Goal: Communication & Community: Connect with others

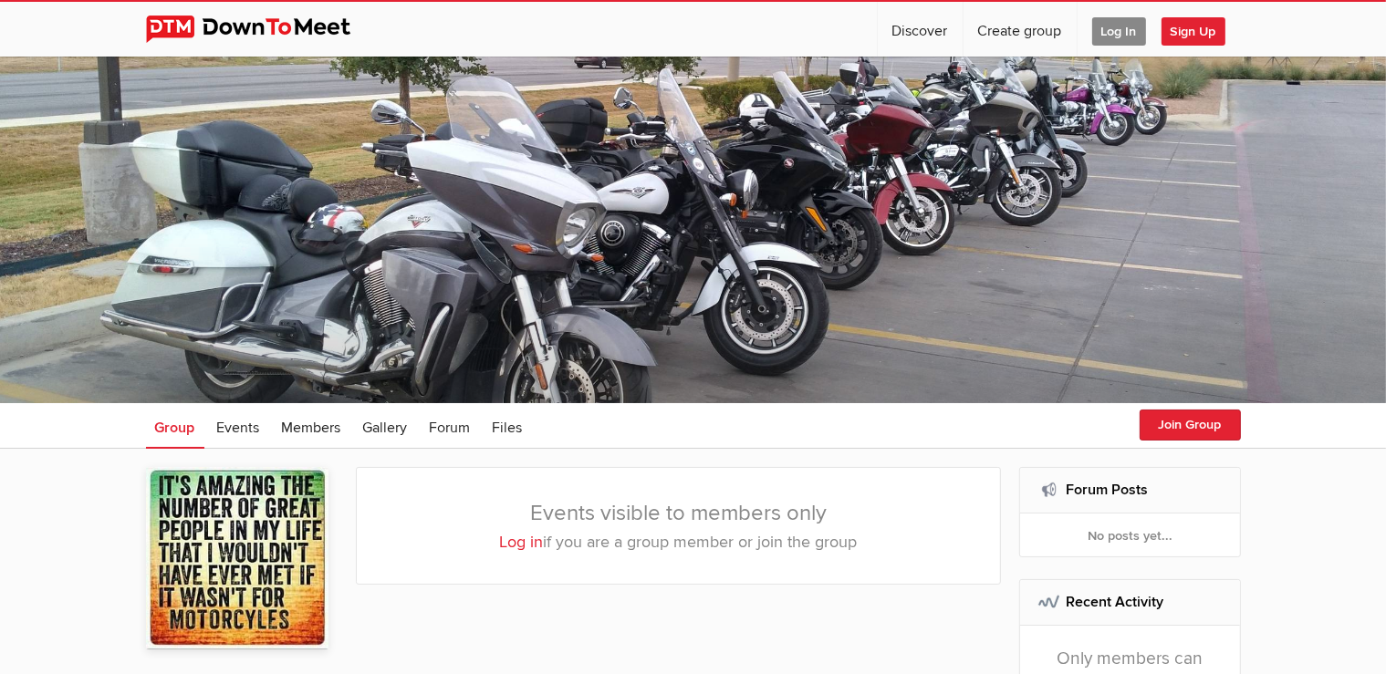
click at [1131, 32] on span "Log In" at bounding box center [1119, 31] width 54 height 28
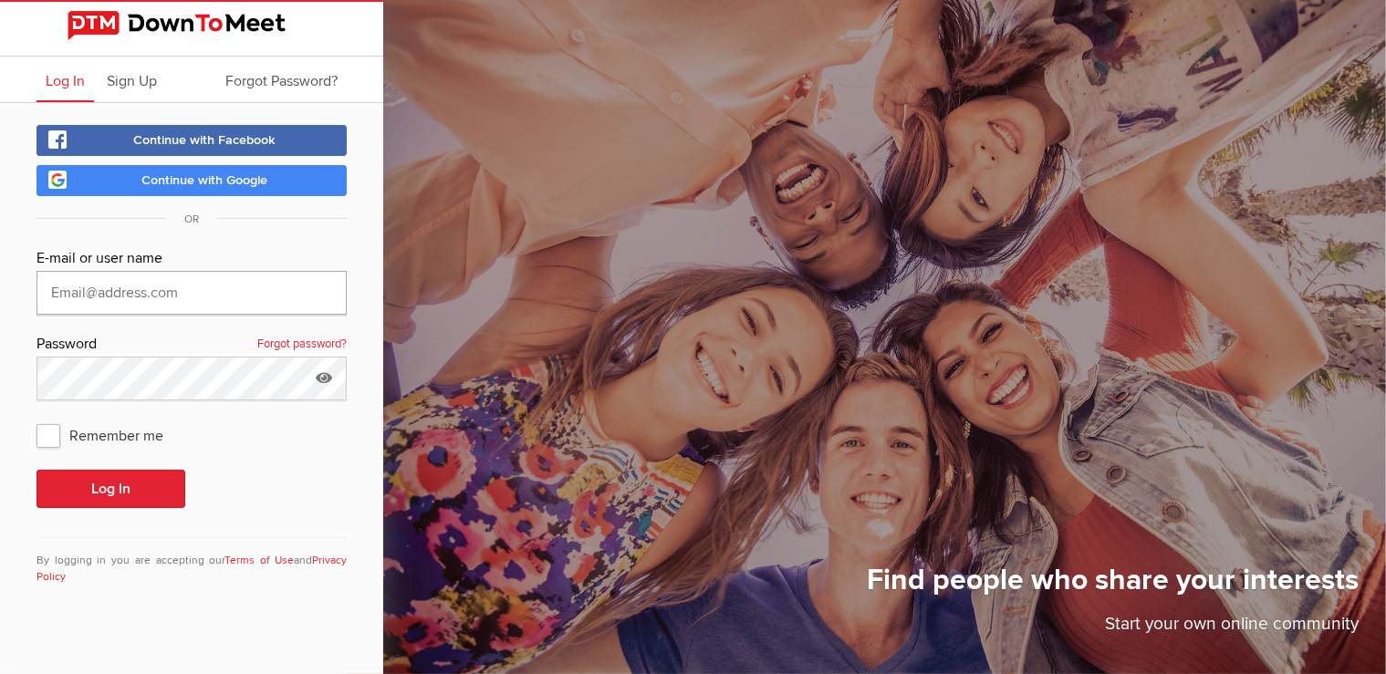
type input "[EMAIL_ADDRESS][DOMAIN_NAME]"
click at [40, 443] on span "Remember me" at bounding box center [108, 435] width 145 height 33
click at [36, 419] on input "Remember me" at bounding box center [36, 418] width 1 height 1
checkbox input "true"
click at [102, 492] on button "Log In" at bounding box center [110, 489] width 149 height 38
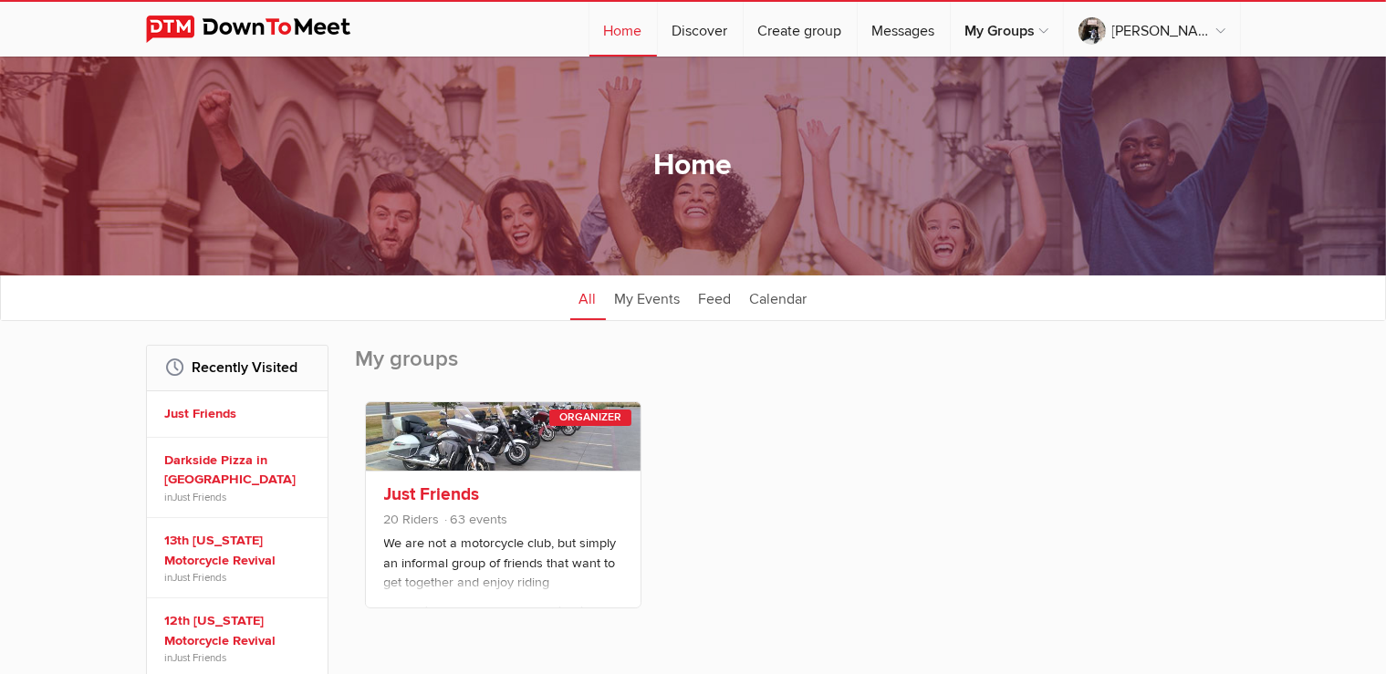
click at [544, 428] on link at bounding box center [503, 436] width 275 height 68
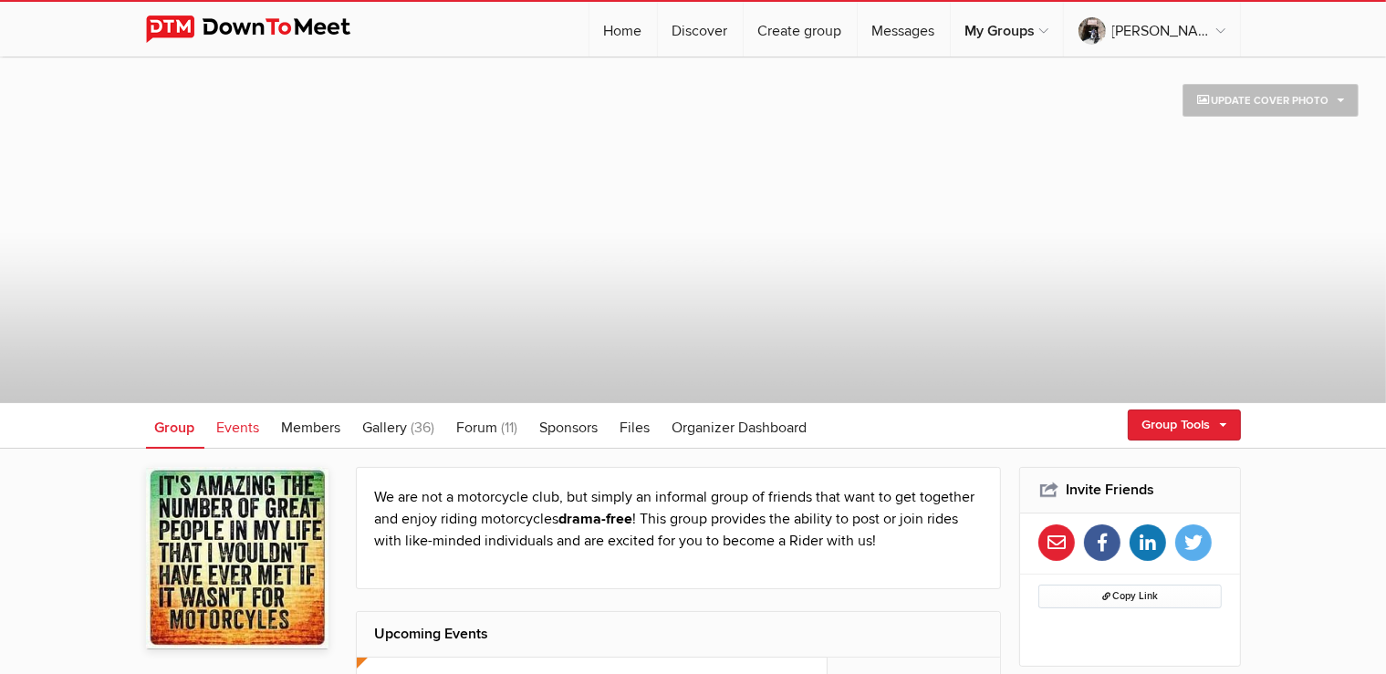
click at [238, 439] on link "Events" at bounding box center [238, 426] width 61 height 46
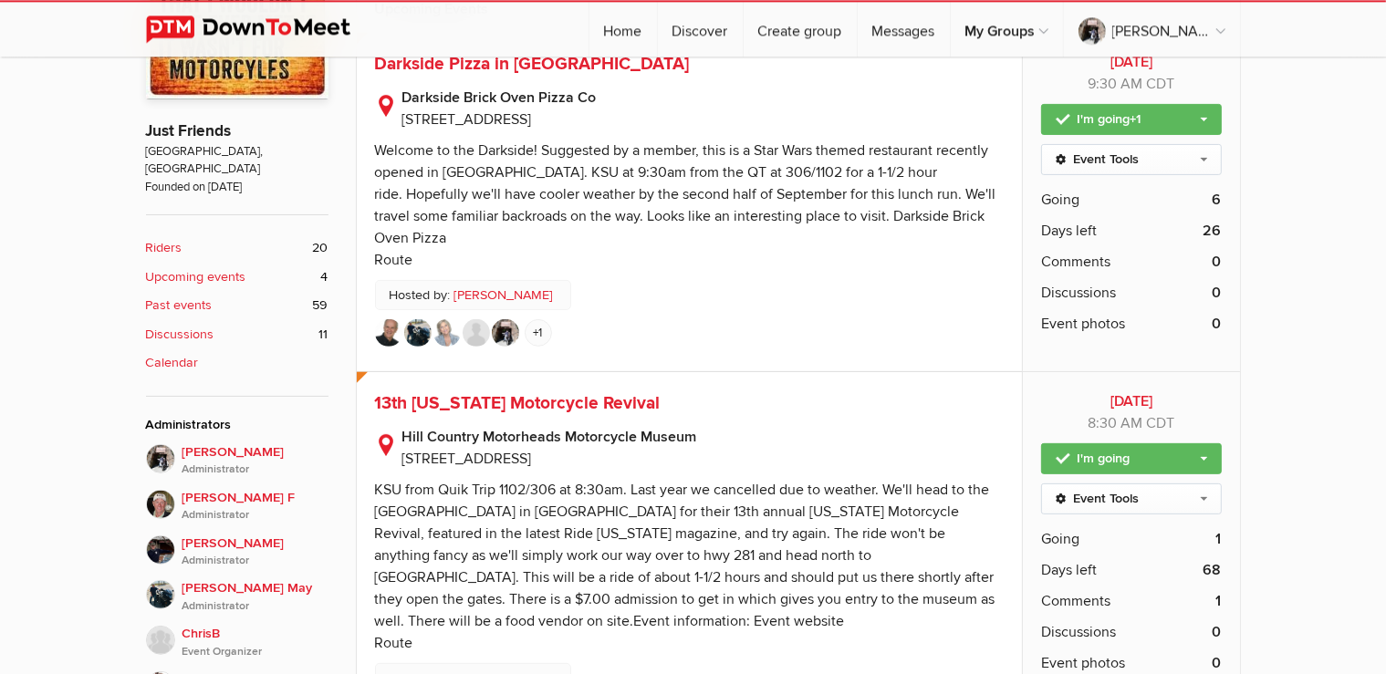
scroll to position [385, 0]
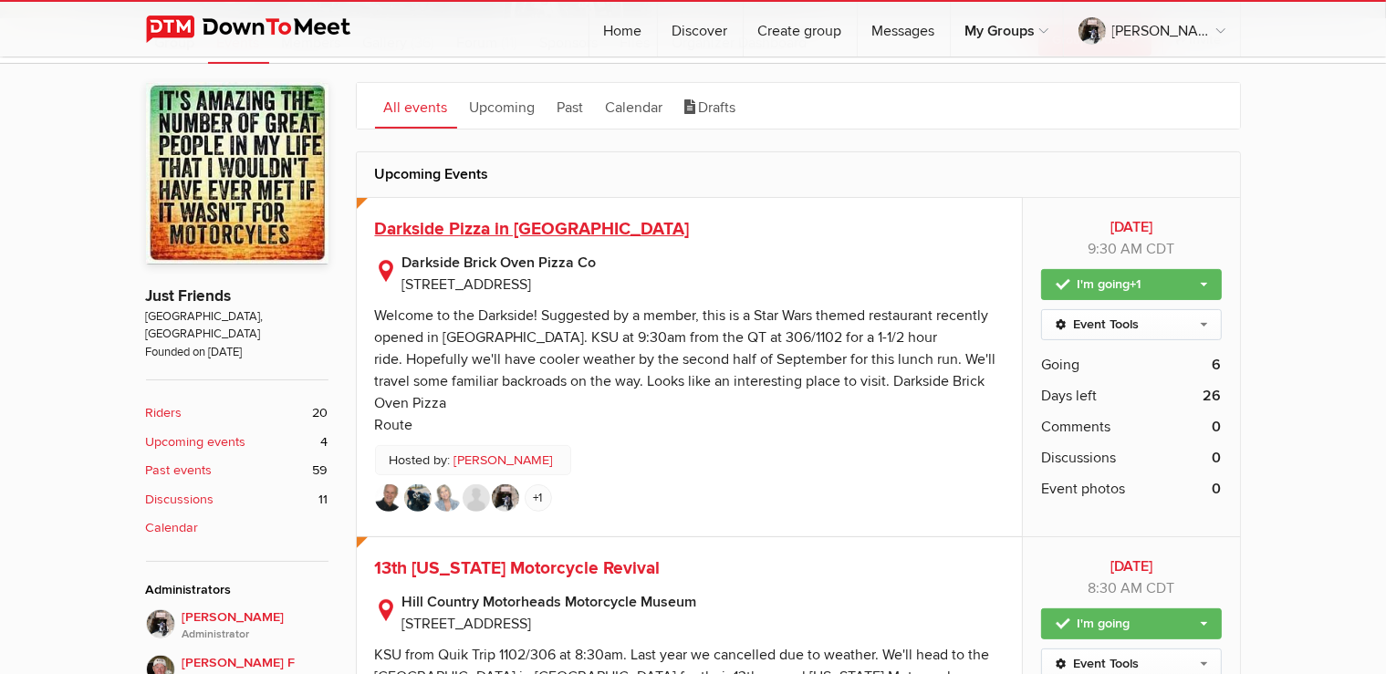
click at [538, 234] on span "Darkside Pizza in Boerne" at bounding box center [532, 229] width 315 height 22
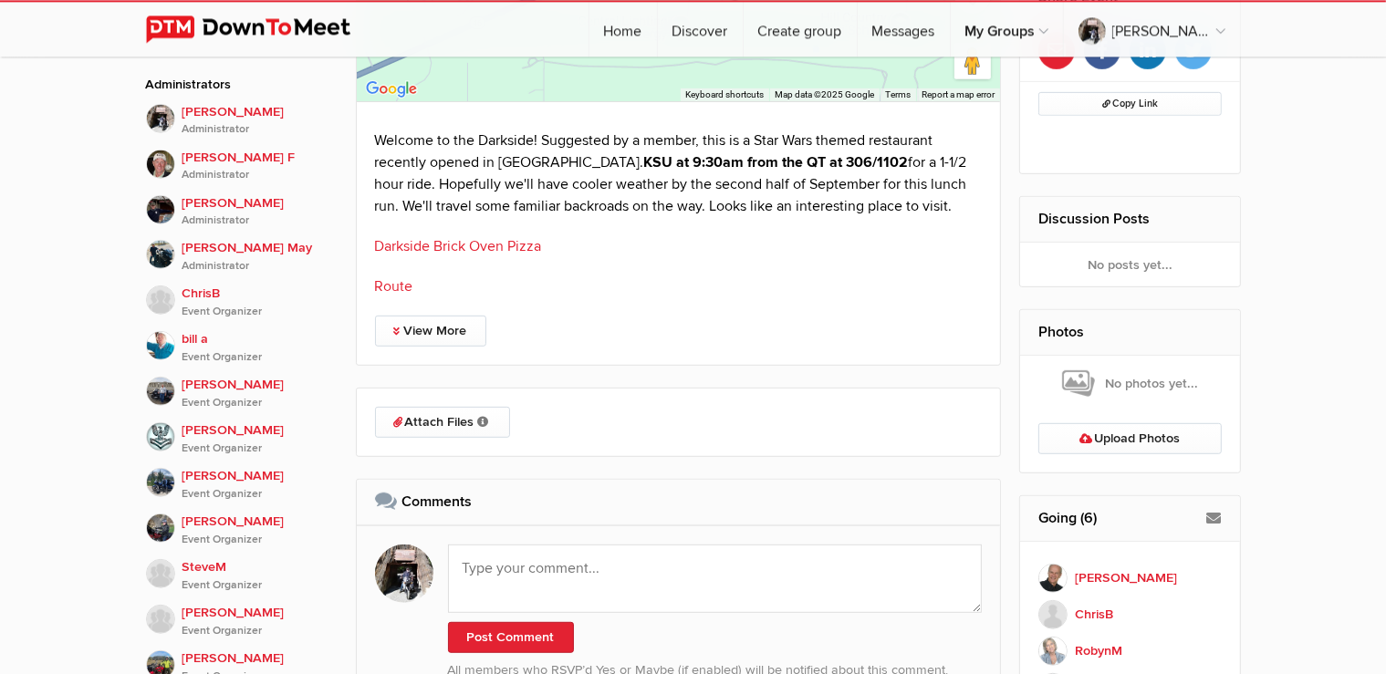
scroll to position [867, 0]
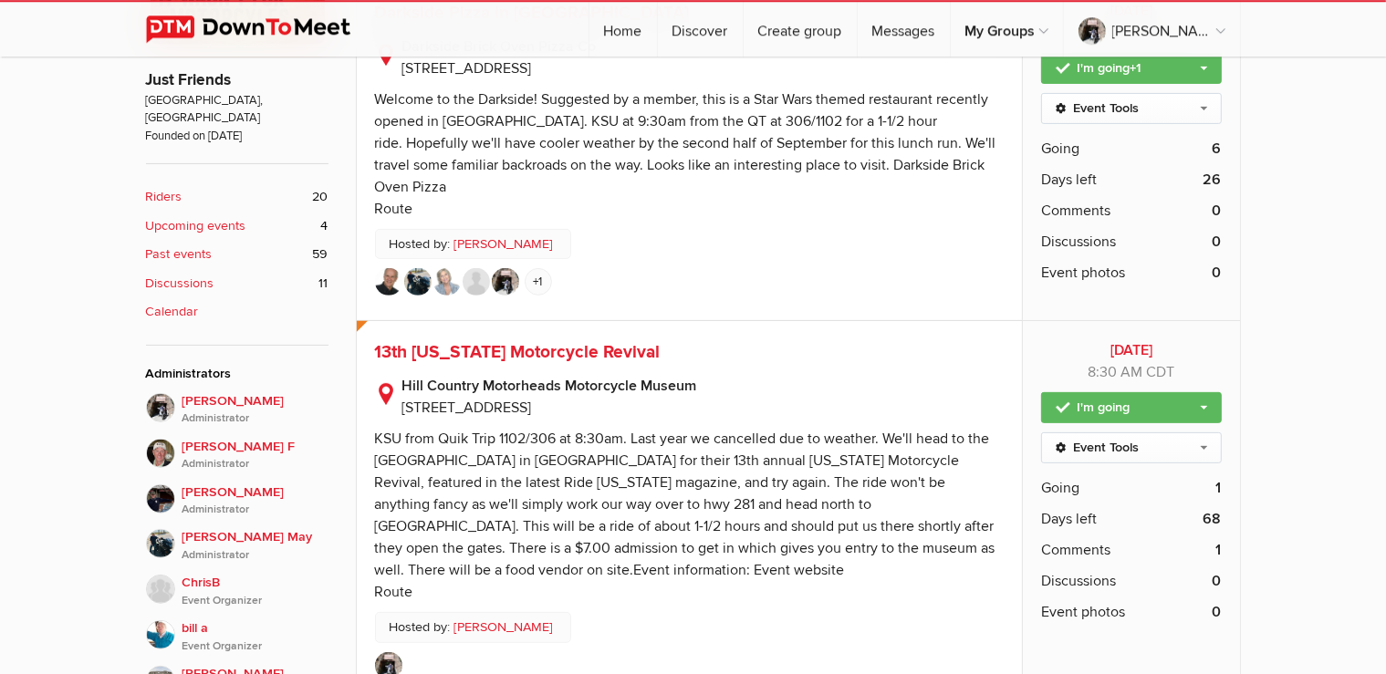
scroll to position [674, 0]
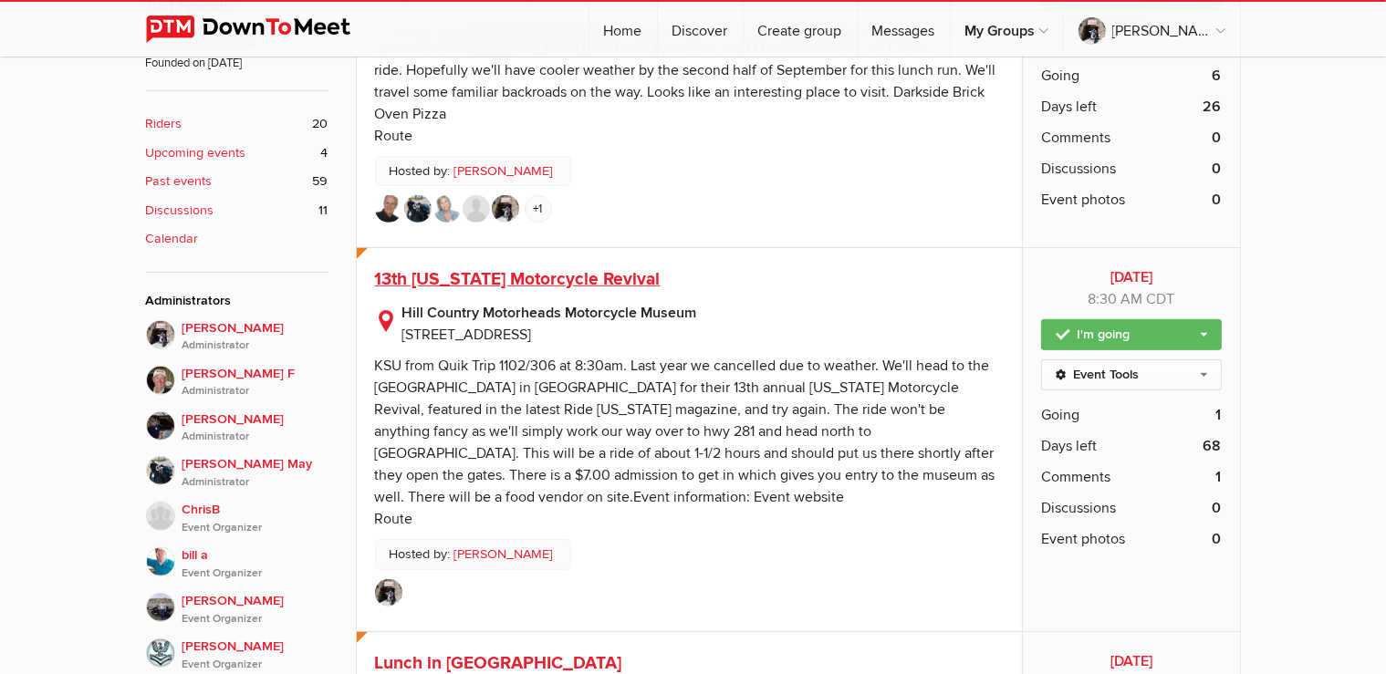
click at [485, 268] on span "13th Texas Motorcycle Revival" at bounding box center [518, 279] width 286 height 22
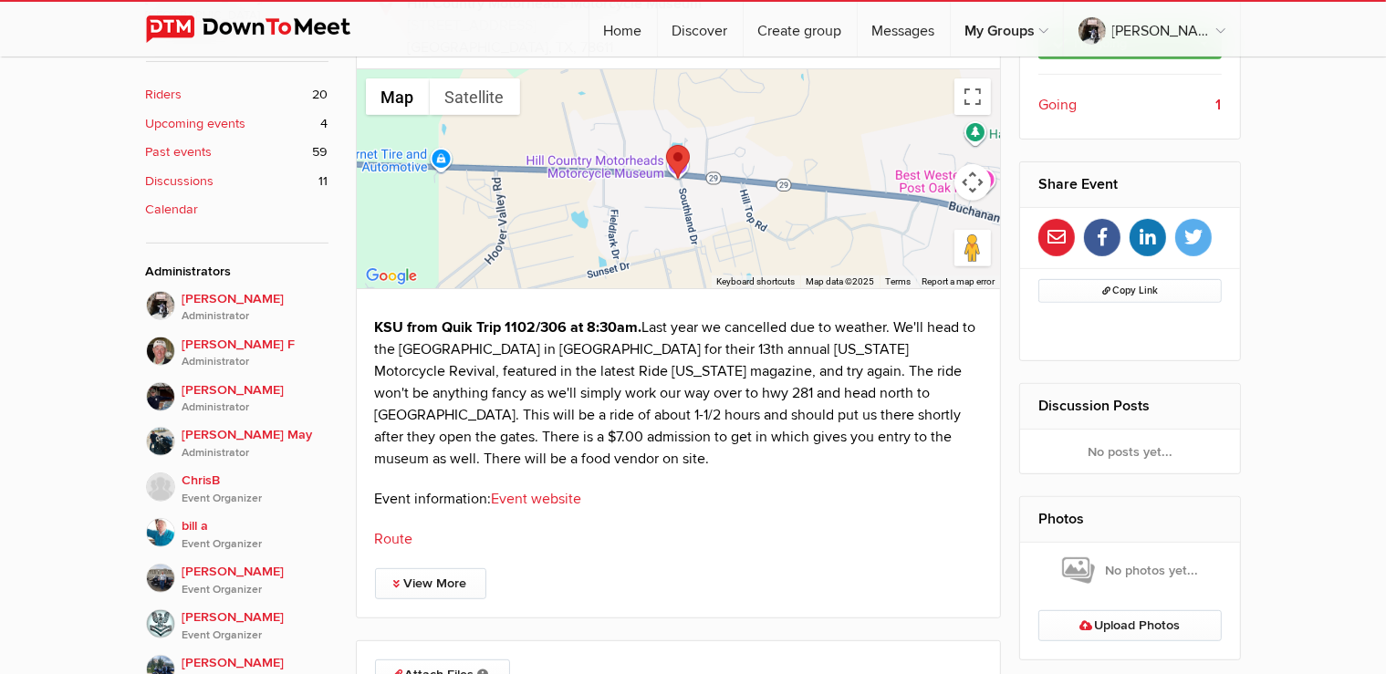
scroll to position [472, 0]
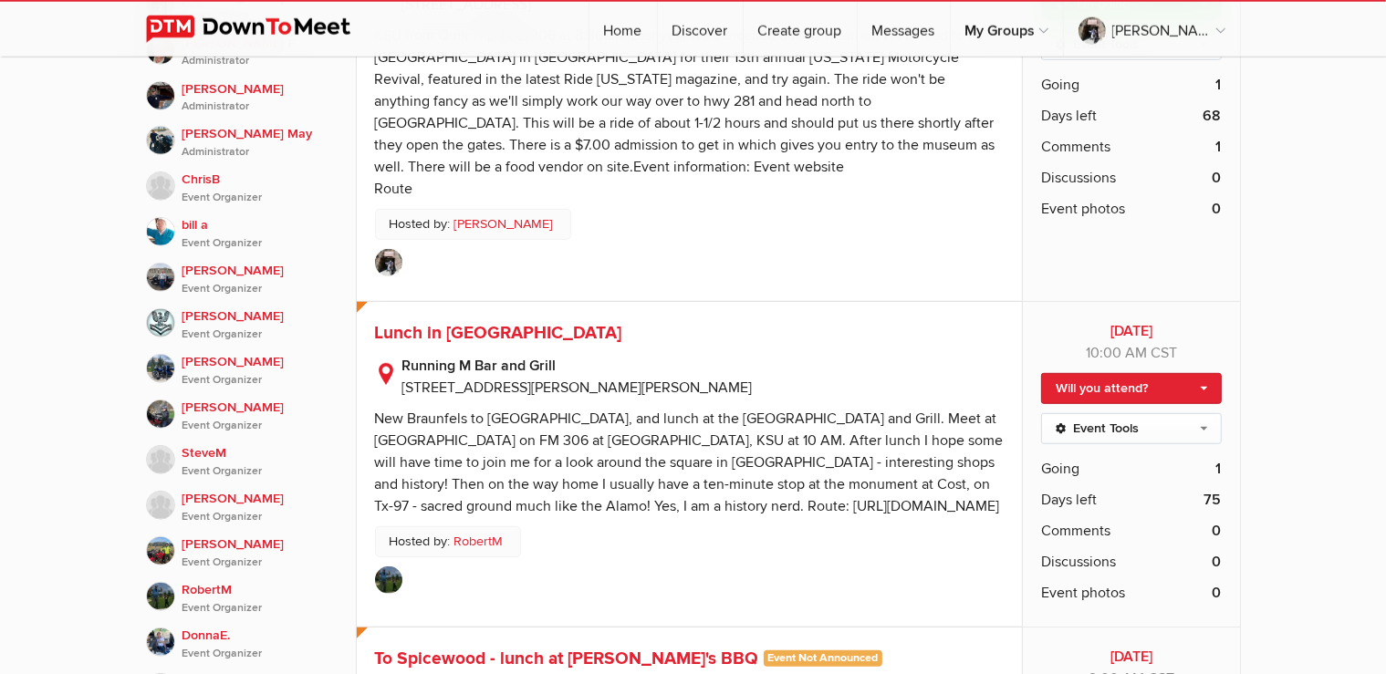
scroll to position [1059, 0]
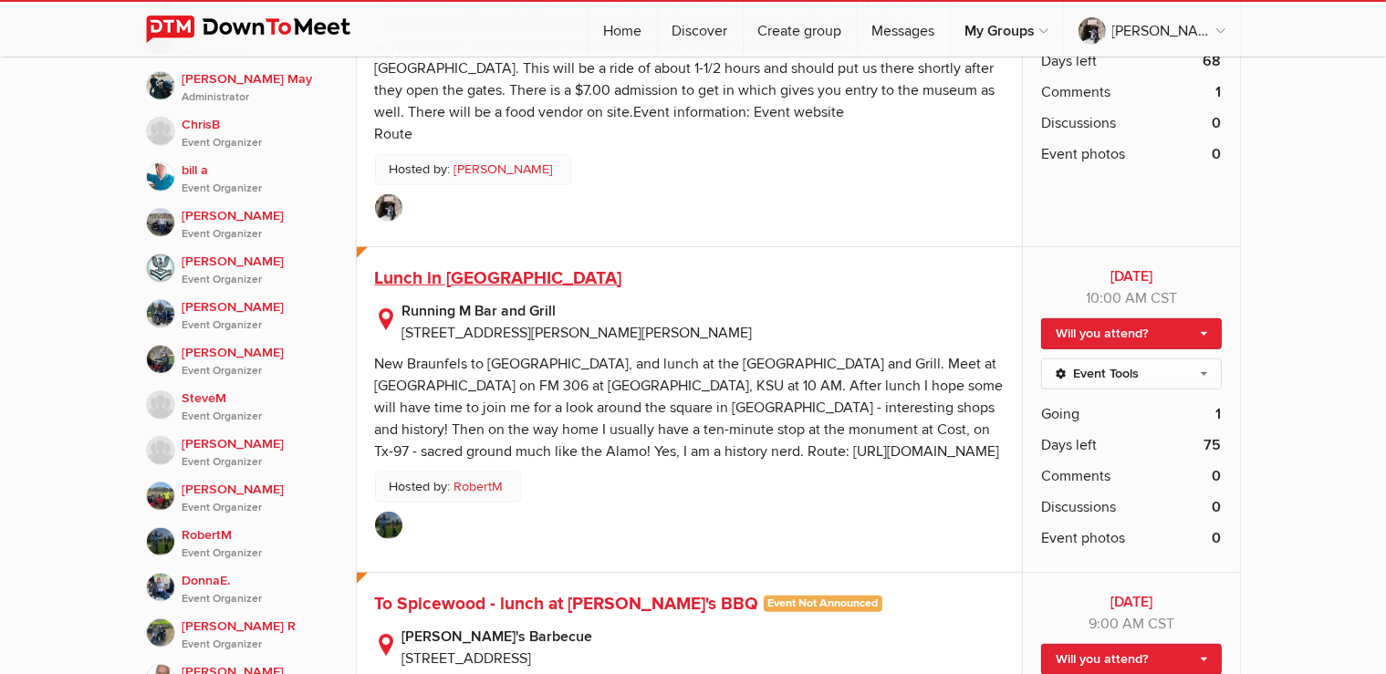
click at [442, 267] on span "Lunch in Gonzales" at bounding box center [498, 278] width 247 height 22
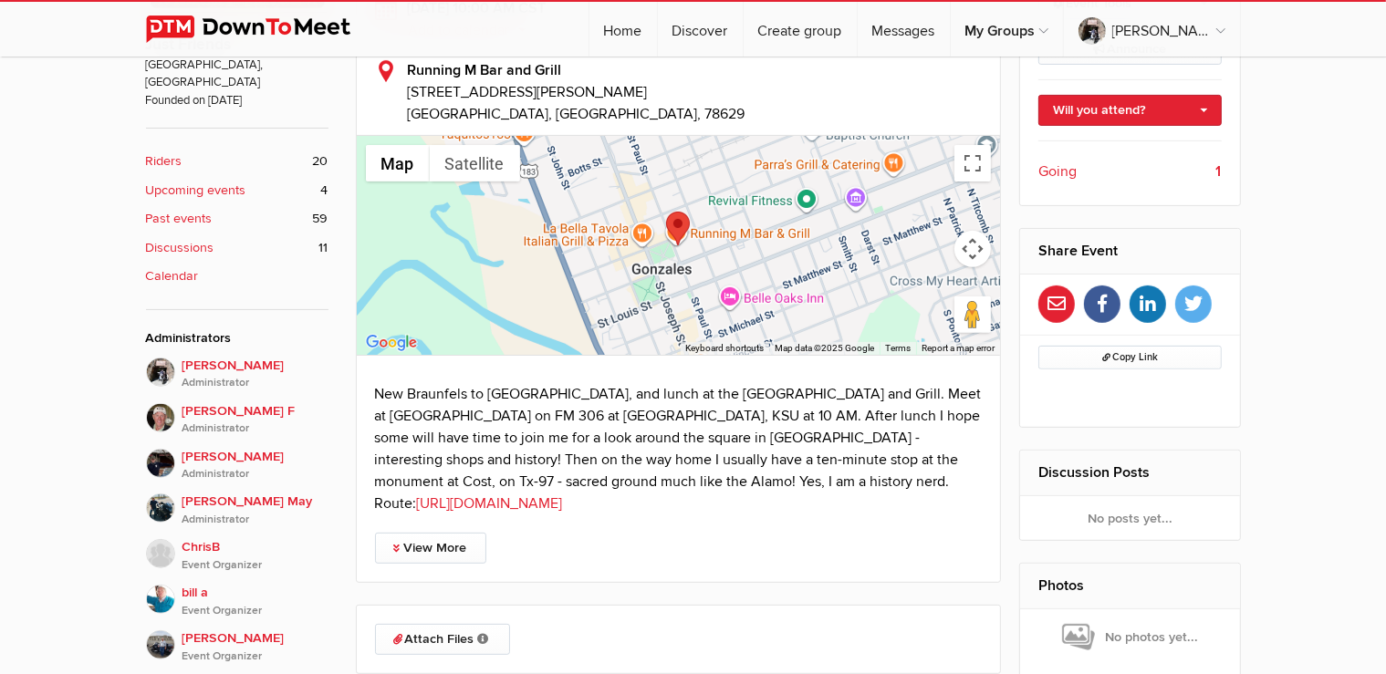
scroll to position [674, 0]
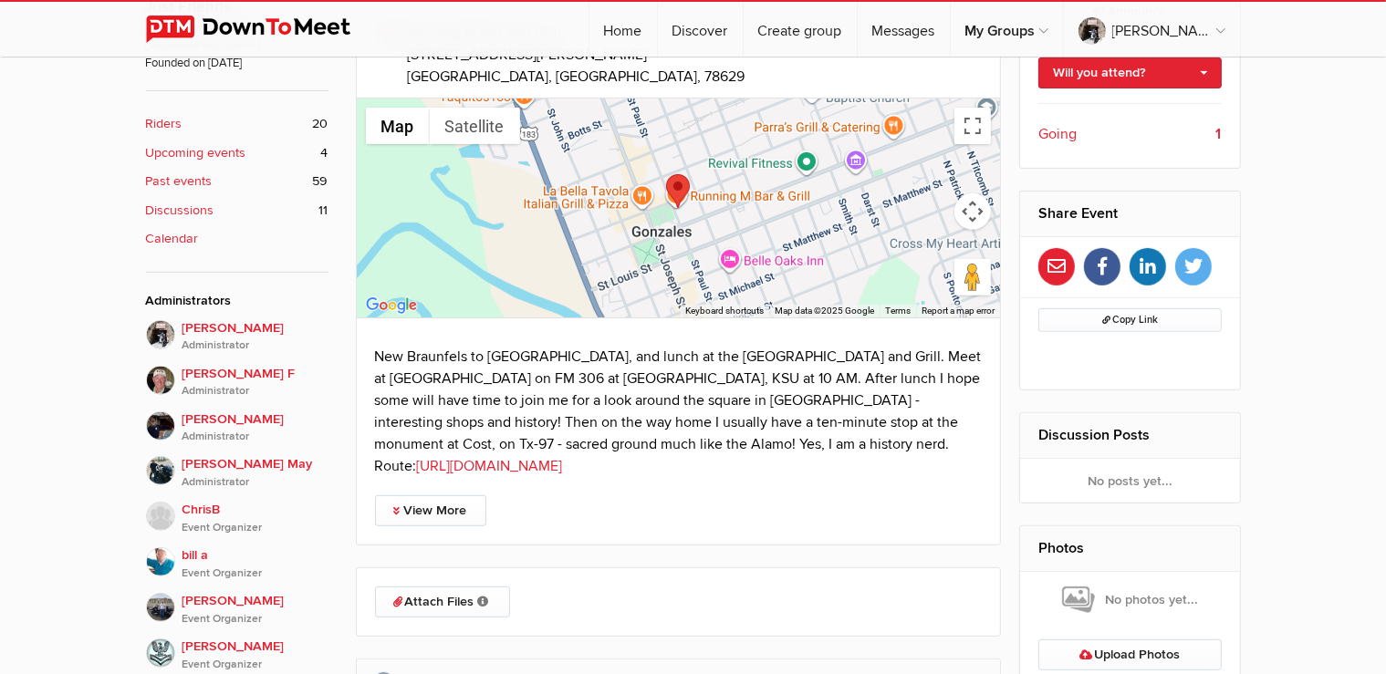
click at [563, 457] on link "https://trips.furkot.com/ts/BK2vSs" at bounding box center [490, 466] width 146 height 18
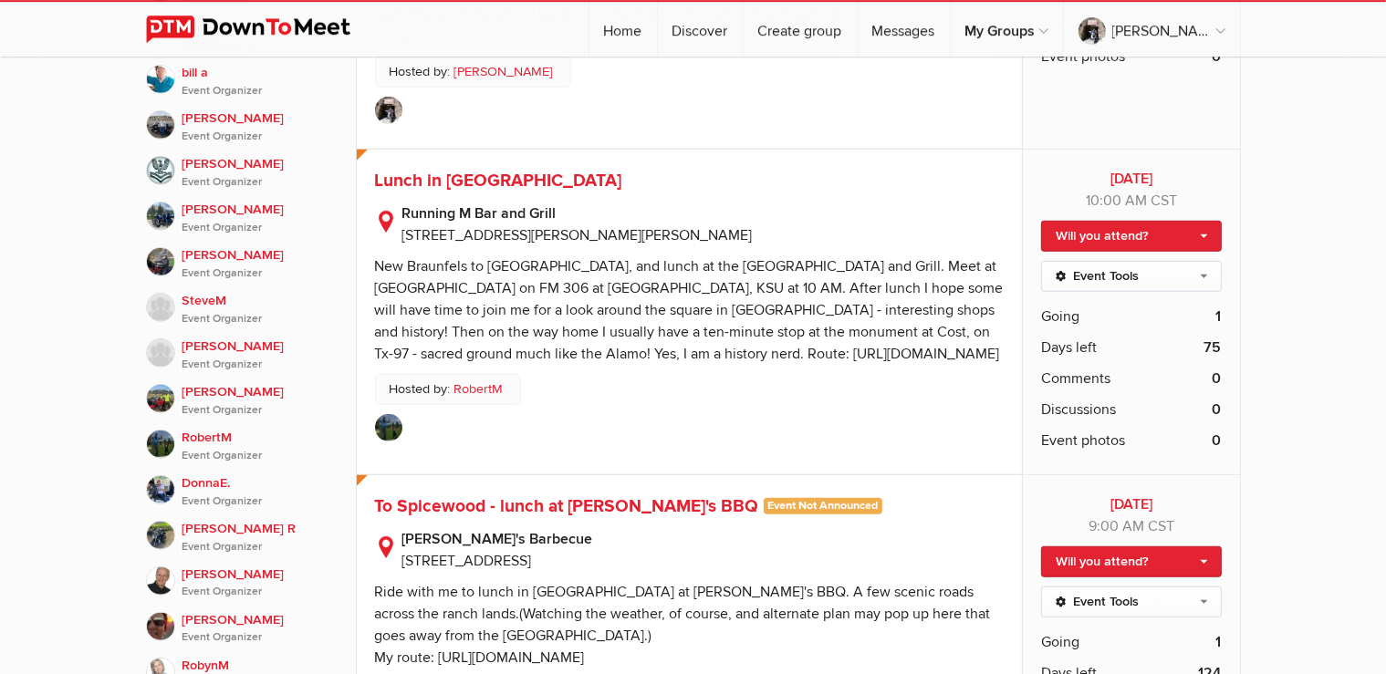
scroll to position [1252, 0]
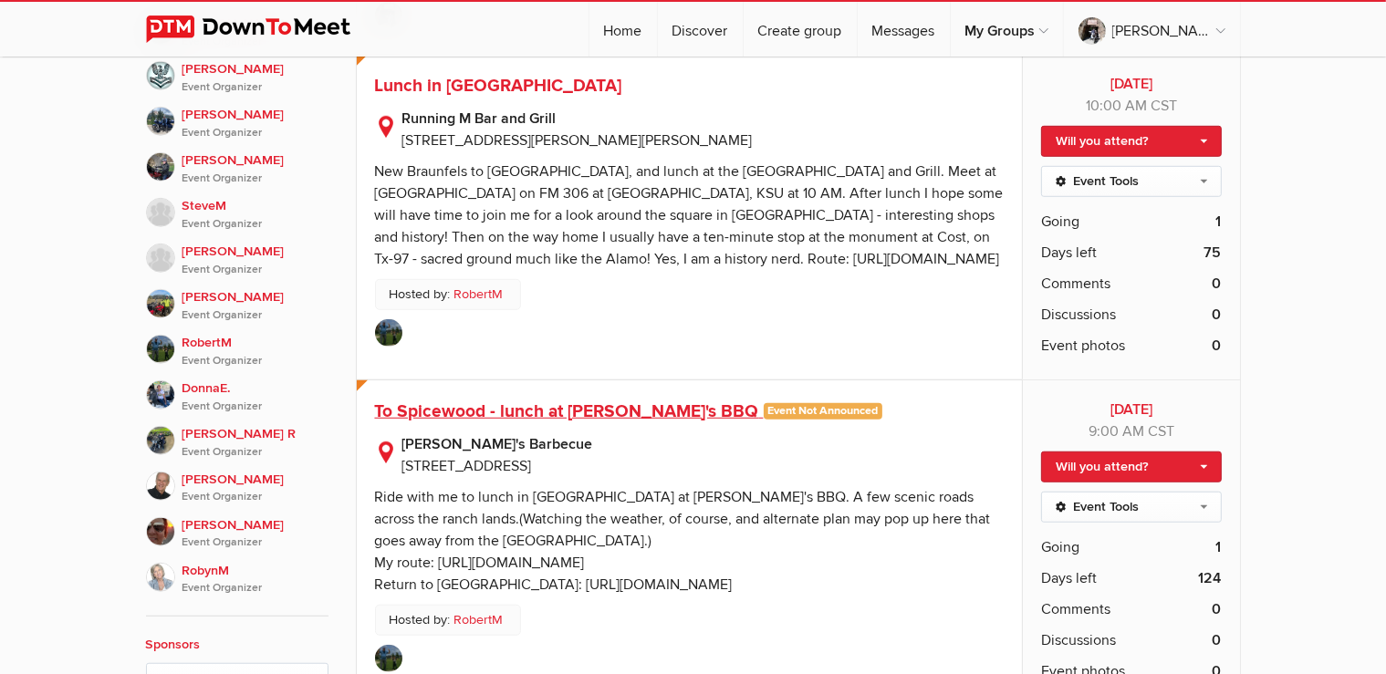
click at [578, 401] on span "To Spicewood - lunch at Opie's BBQ" at bounding box center [567, 412] width 384 height 22
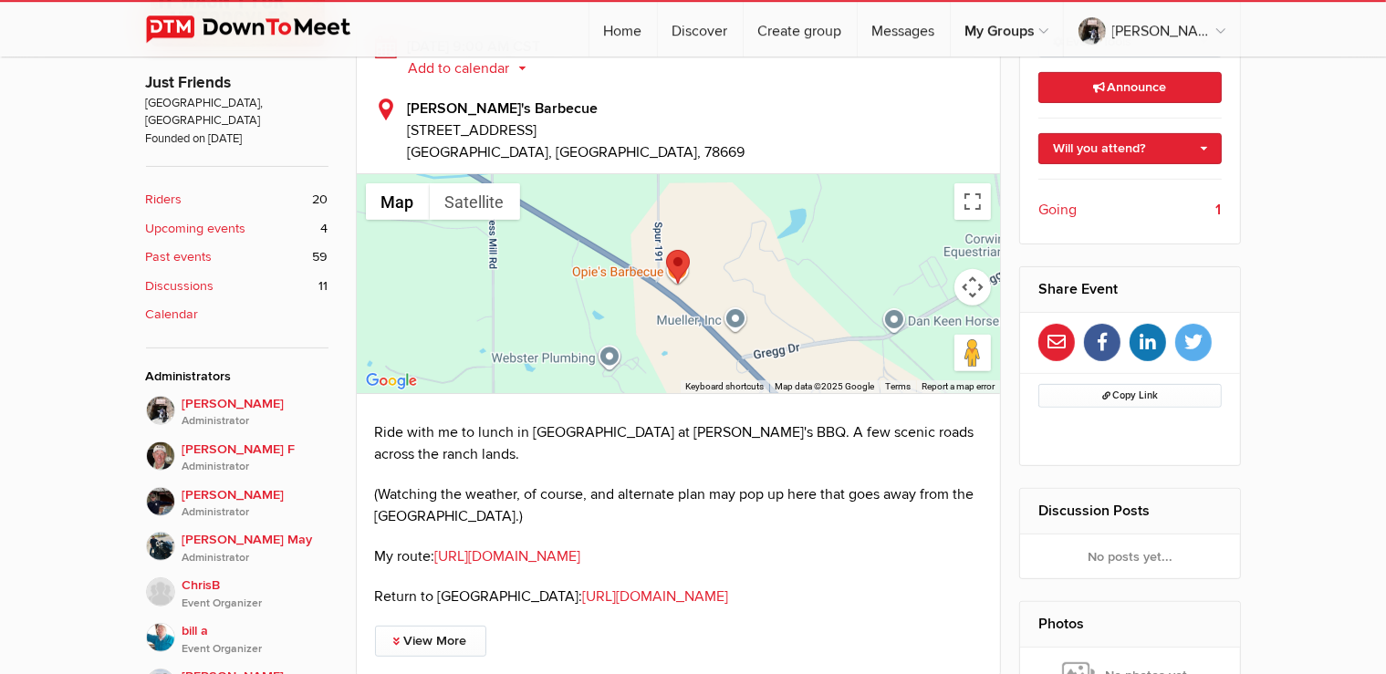
scroll to position [674, 0]
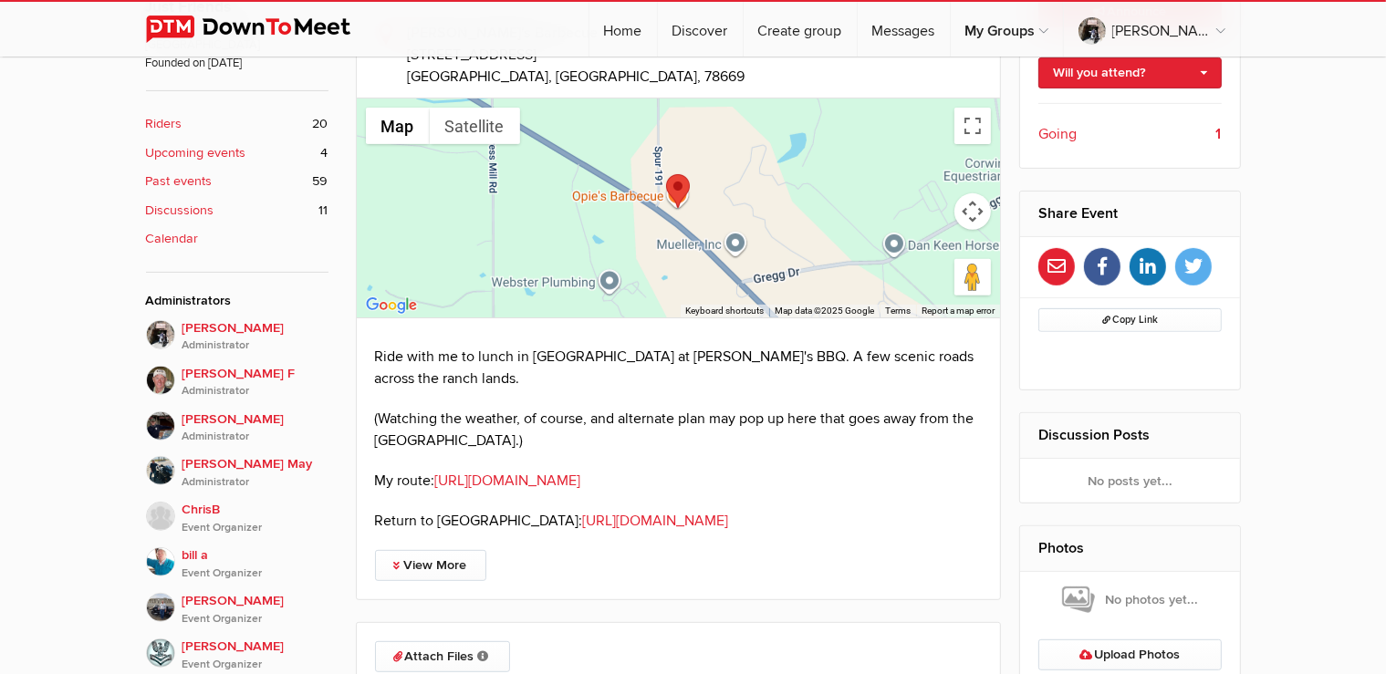
click at [535, 472] on link "https://trips.furkot.com/ts/fNXgqb" at bounding box center [508, 481] width 146 height 18
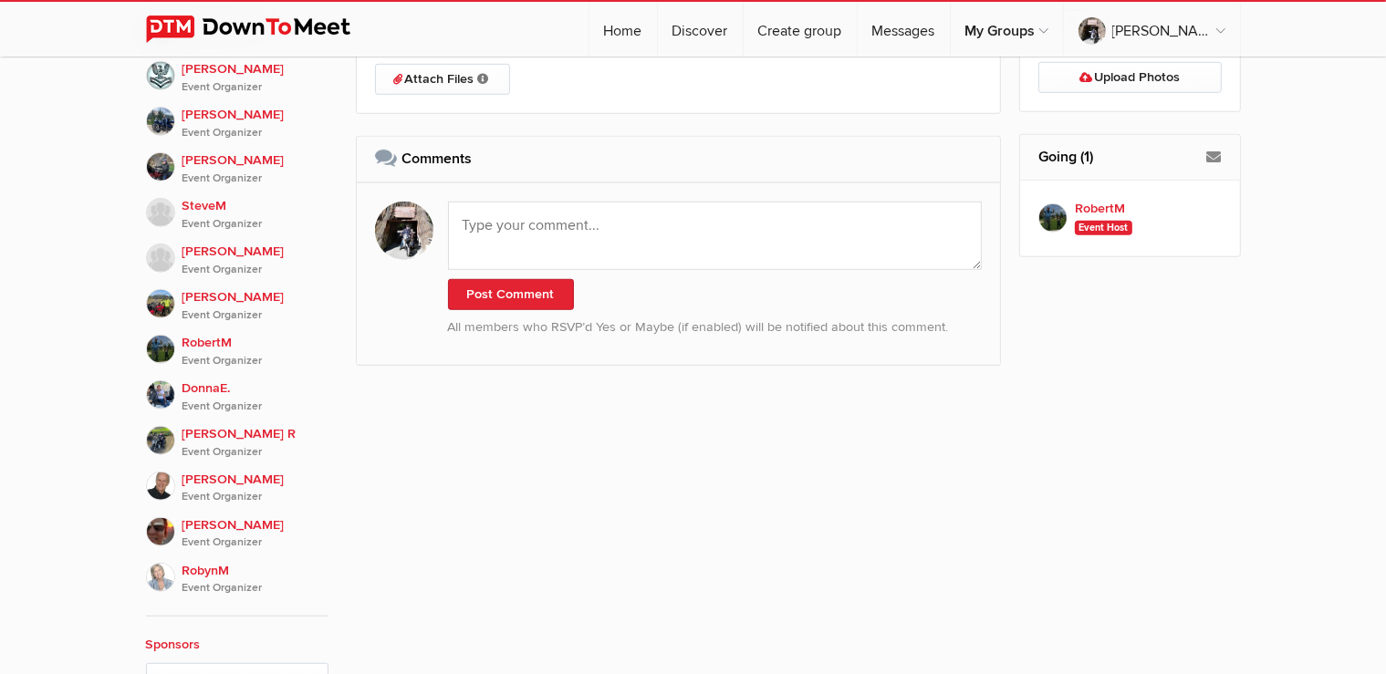
scroll to position [867, 0]
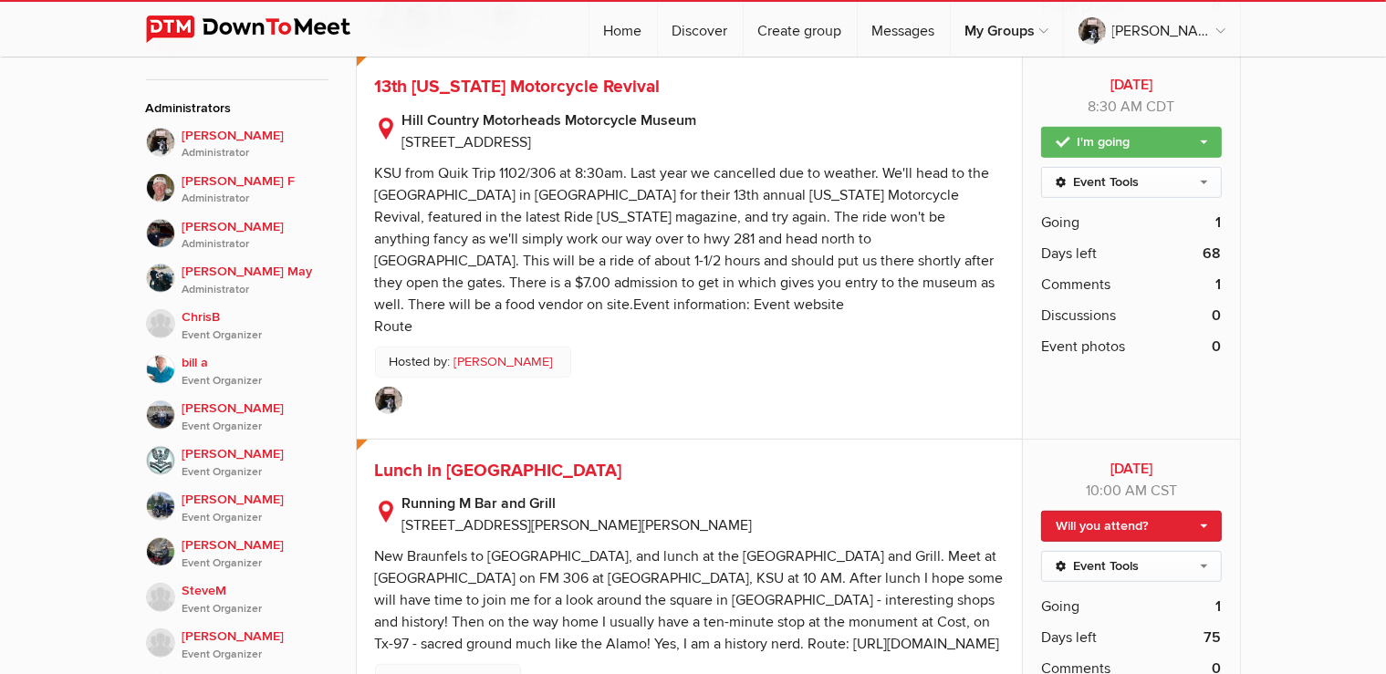
scroll to position [1156, 0]
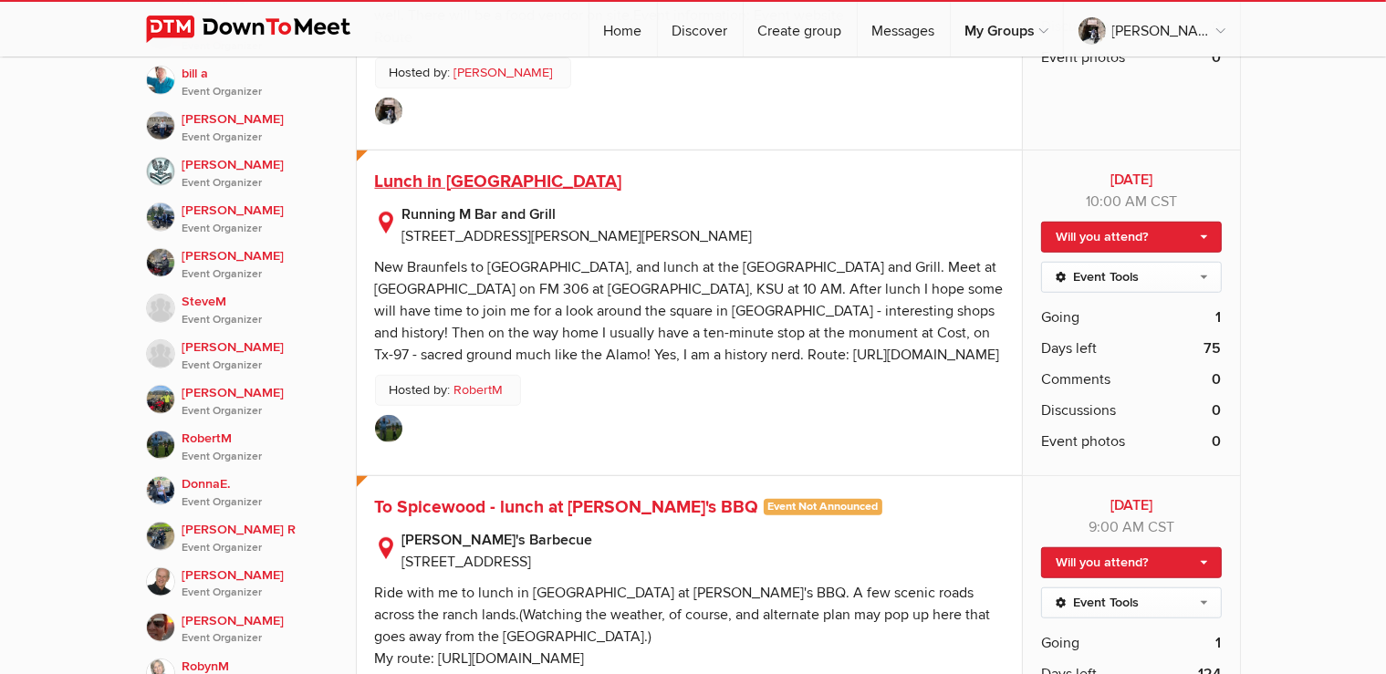
click at [435, 173] on span "Lunch in Gonzales" at bounding box center [498, 182] width 247 height 22
